Goal: Information Seeking & Learning: Check status

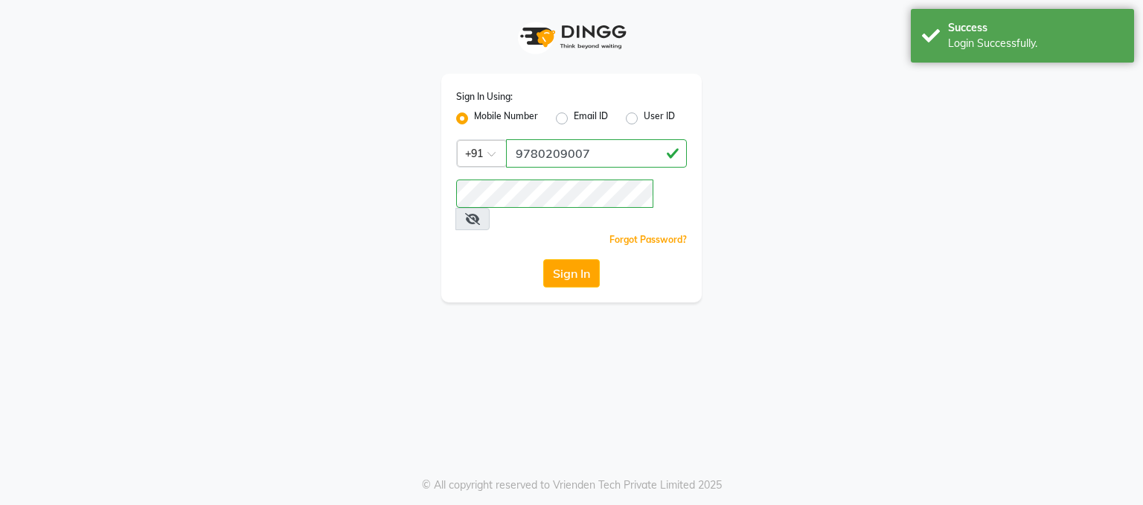
select select "service"
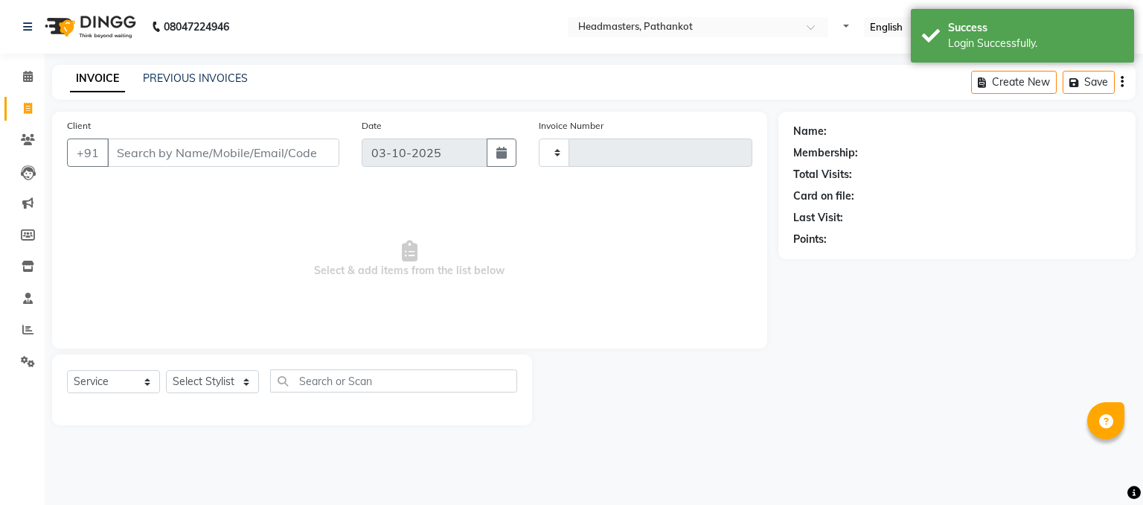
select select "en"
type input "1844"
select select "7530"
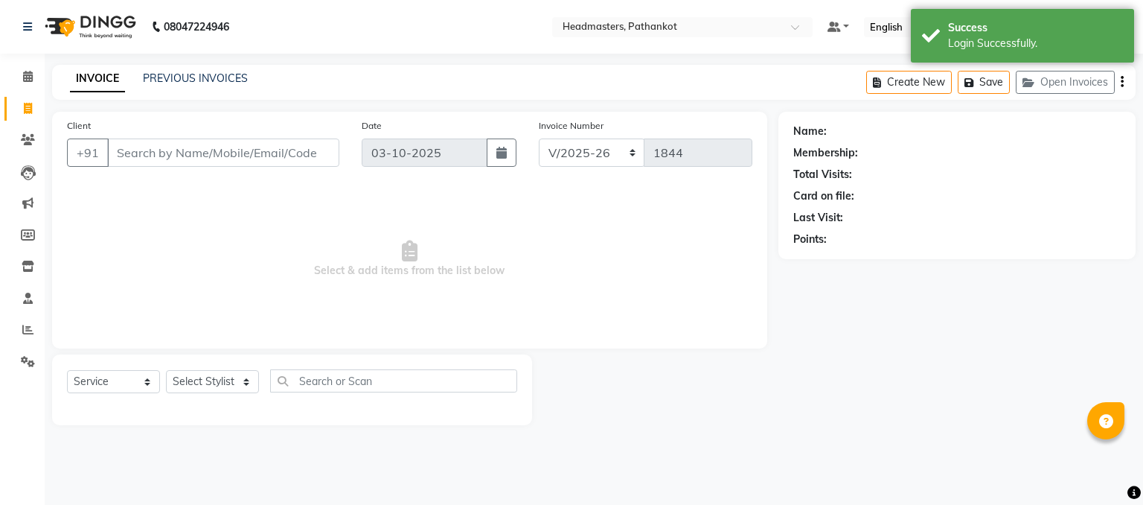
select select "66904"
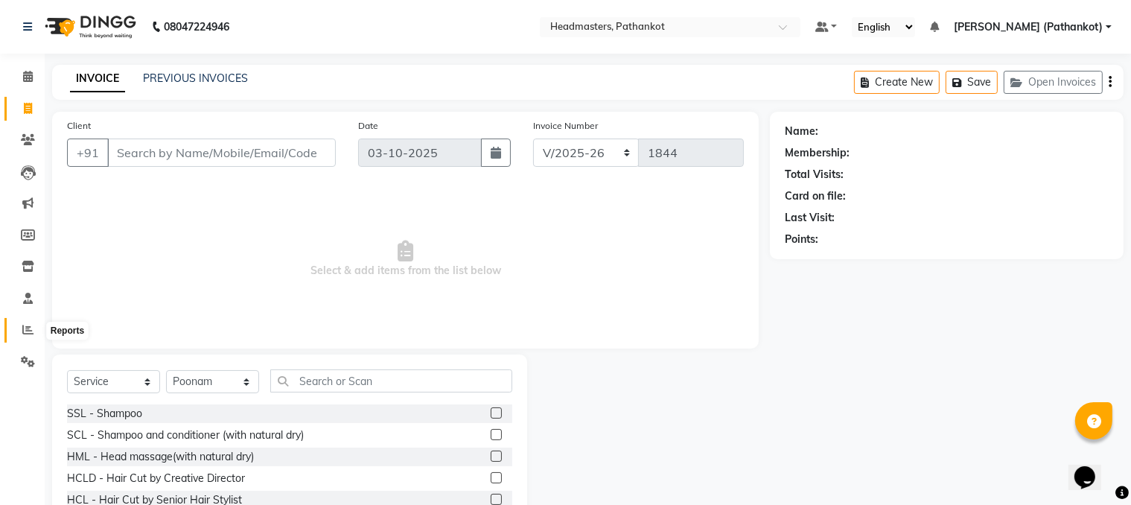
drag, startPoint x: 32, startPoint y: 328, endPoint x: 41, endPoint y: 323, distance: 10.3
click at [32, 329] on icon at bounding box center [27, 329] width 11 height 11
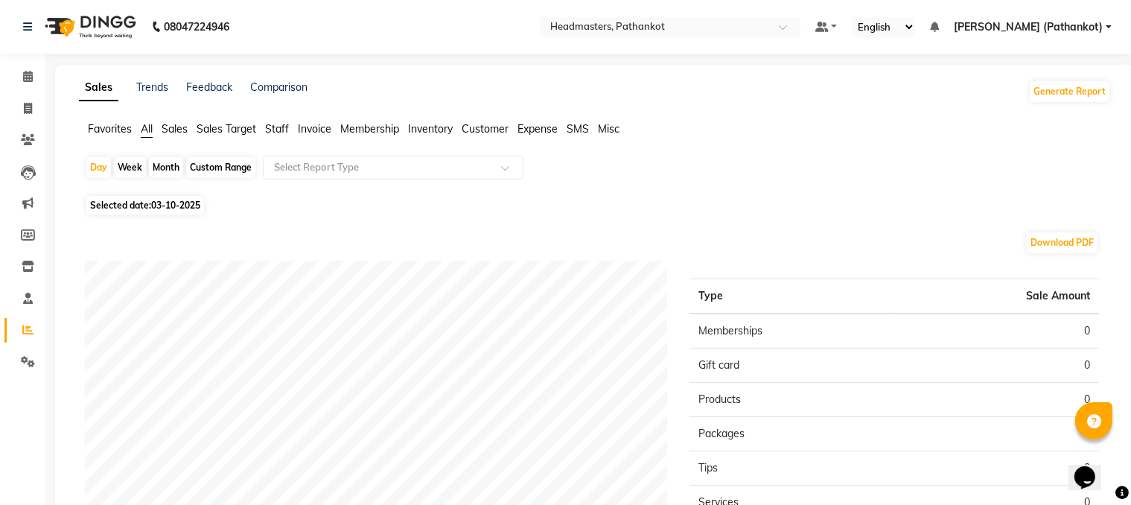
click at [169, 169] on div "Month" at bounding box center [166, 167] width 34 height 21
select select "10"
select select "2025"
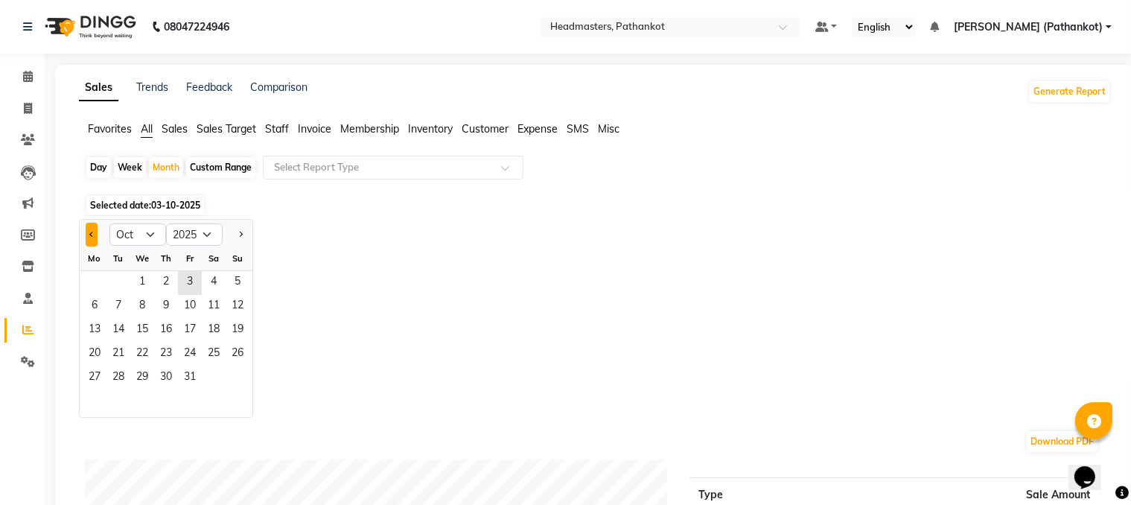
click at [90, 235] on span "Previous month" at bounding box center [91, 233] width 5 height 5
select select "9"
click at [101, 280] on span "1" at bounding box center [95, 283] width 24 height 24
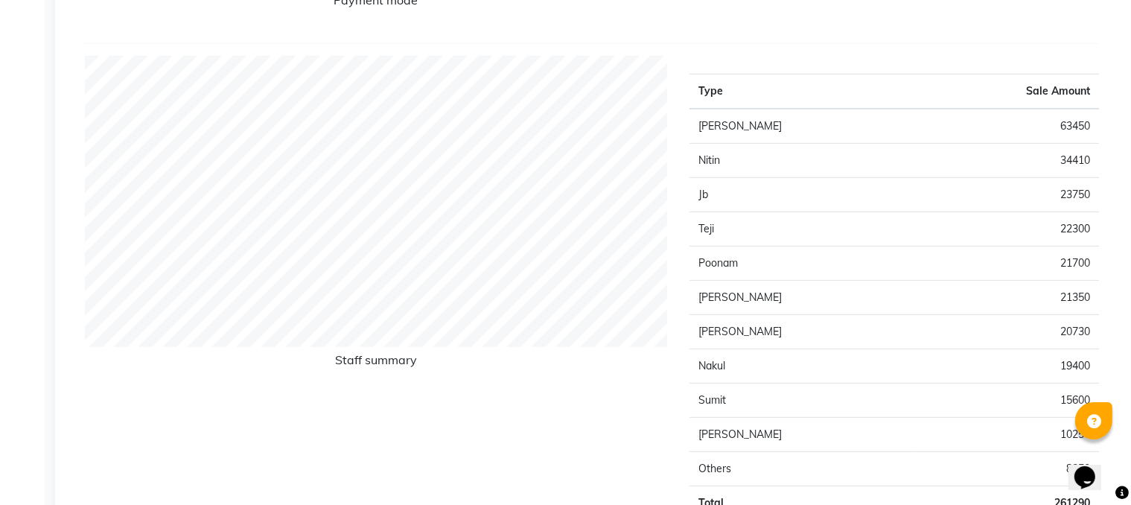
scroll to position [118, 0]
